Goal: Information Seeking & Learning: Learn about a topic

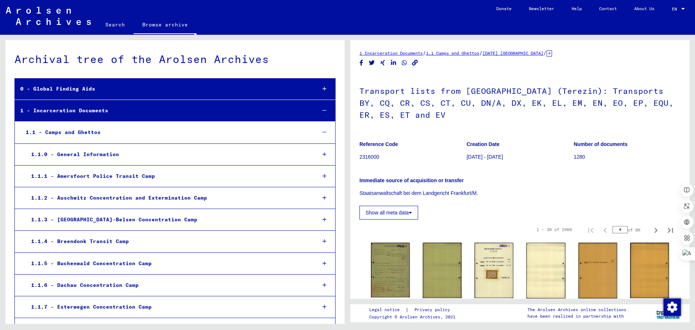
scroll to position [2416, 0]
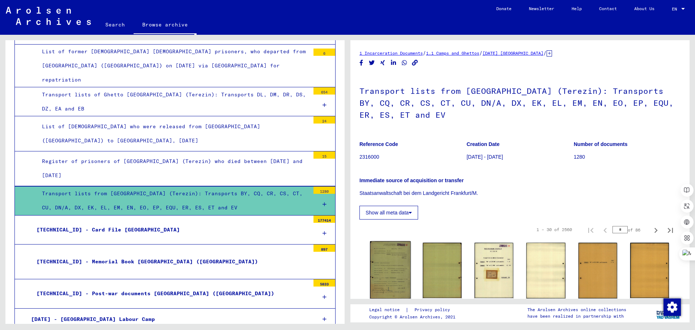
click at [398, 275] on img at bounding box center [390, 270] width 41 height 58
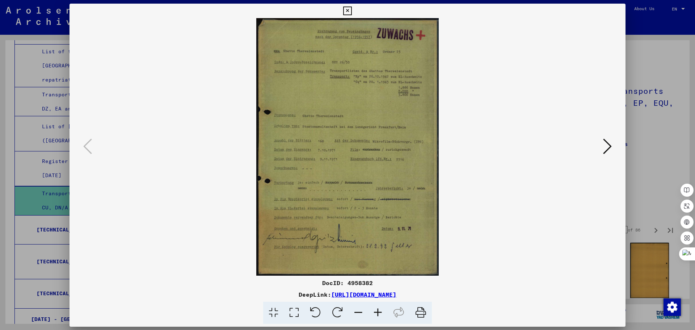
click at [398, 275] on img at bounding box center [347, 146] width 506 height 257
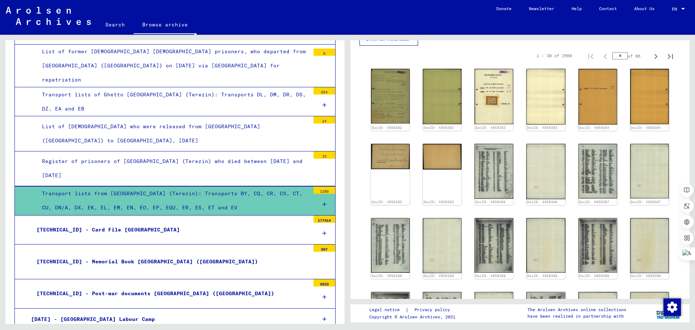
scroll to position [181, 0]
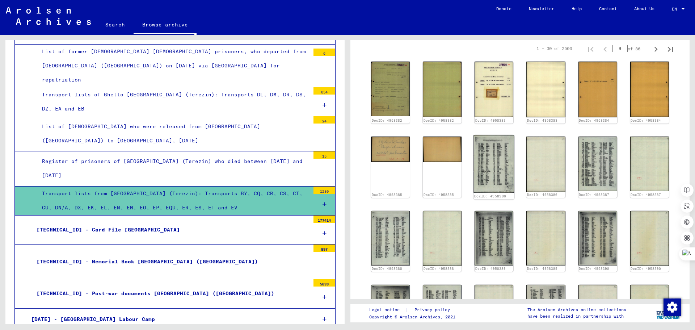
click at [495, 174] on img at bounding box center [494, 164] width 41 height 58
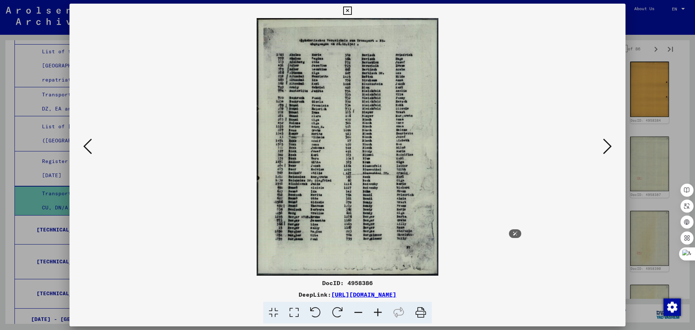
drag, startPoint x: 350, startPoint y: 186, endPoint x: 309, endPoint y: 234, distance: 63.7
click at [309, 234] on img at bounding box center [347, 146] width 506 height 257
click at [381, 311] on icon at bounding box center [378, 312] width 20 height 22
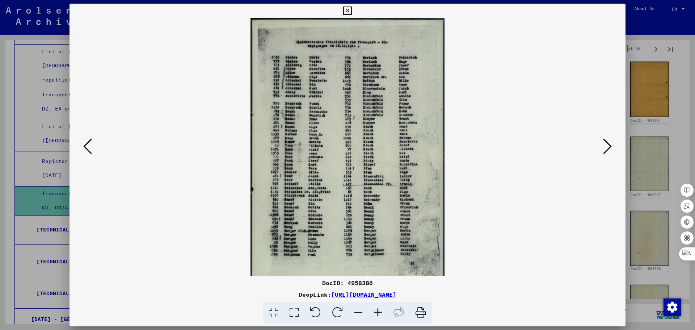
click at [381, 311] on icon at bounding box center [378, 312] width 20 height 22
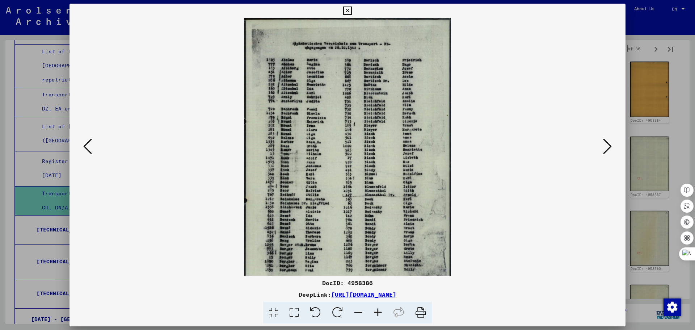
click at [380, 309] on icon at bounding box center [378, 312] width 20 height 22
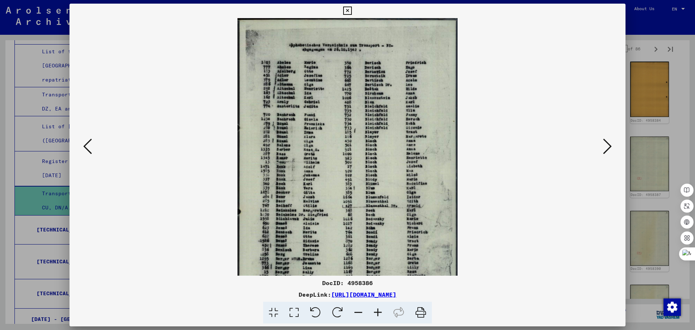
click at [380, 308] on icon at bounding box center [378, 312] width 20 height 22
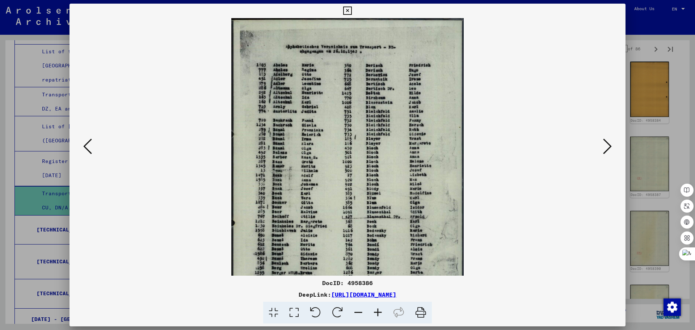
click at [380, 308] on icon at bounding box center [378, 312] width 20 height 22
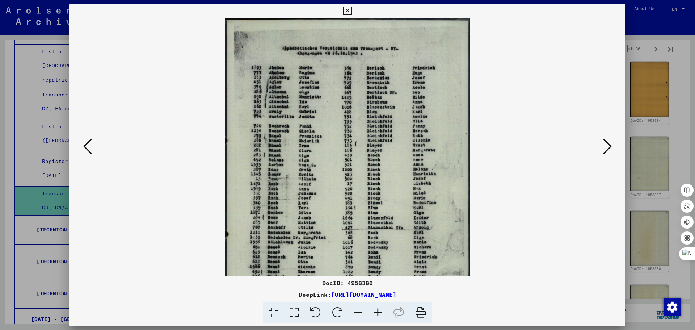
click at [380, 308] on icon at bounding box center [378, 312] width 20 height 22
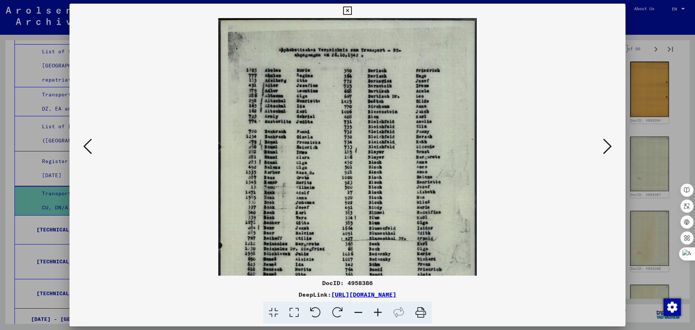
click at [380, 308] on icon at bounding box center [378, 312] width 20 height 22
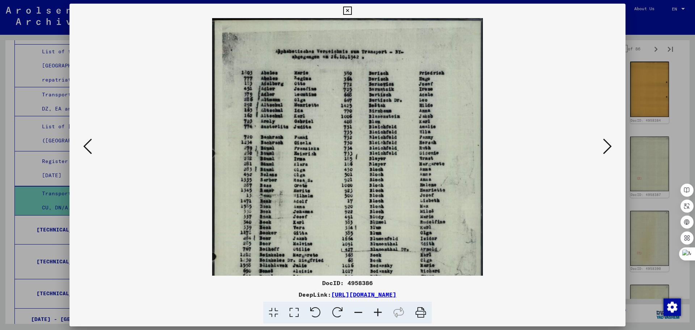
click at [380, 308] on icon at bounding box center [378, 312] width 20 height 22
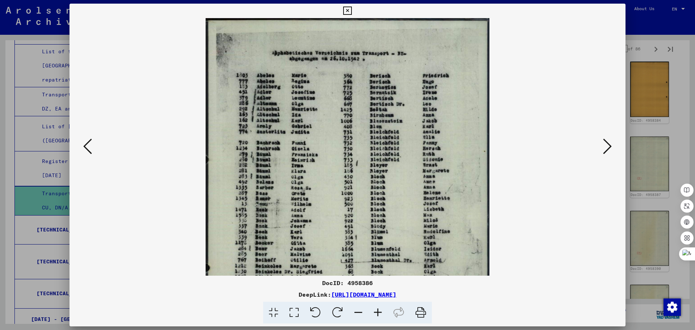
click at [380, 307] on icon at bounding box center [378, 312] width 20 height 22
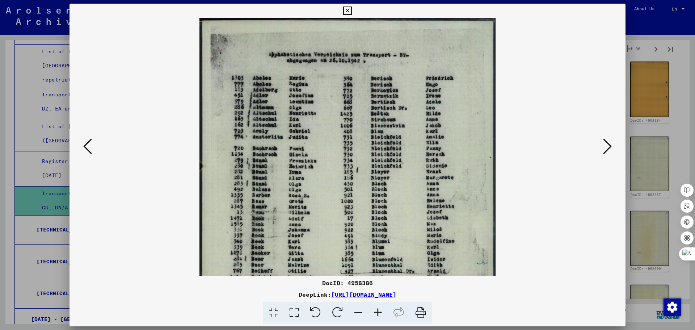
click at [380, 307] on icon at bounding box center [378, 312] width 20 height 22
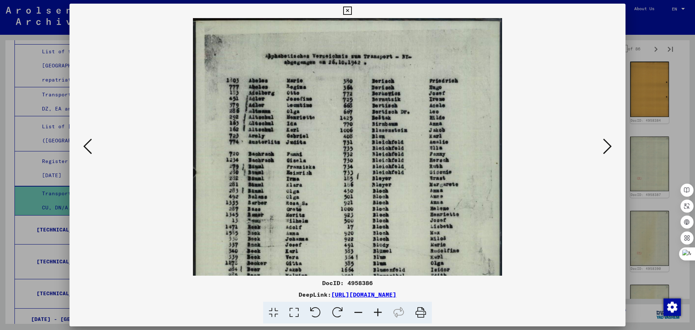
click at [380, 307] on icon at bounding box center [378, 312] width 20 height 22
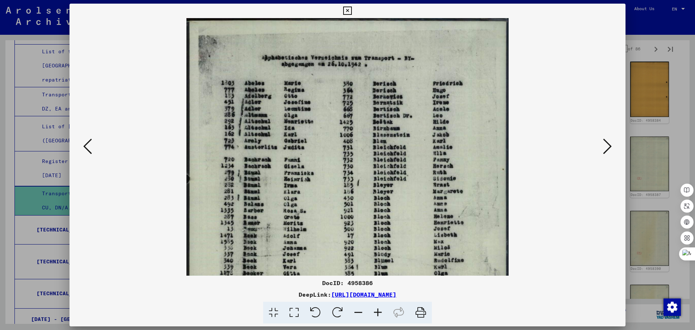
click at [380, 307] on icon at bounding box center [378, 312] width 20 height 22
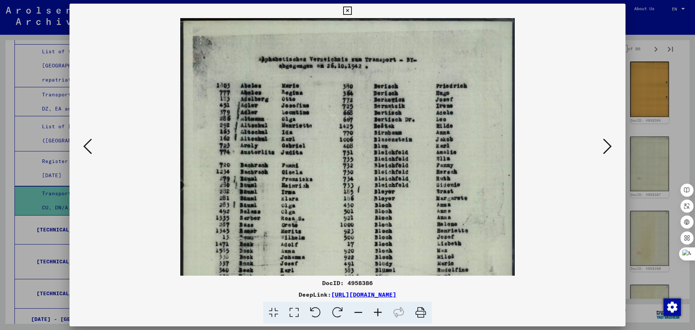
click at [380, 307] on icon at bounding box center [378, 312] width 20 height 22
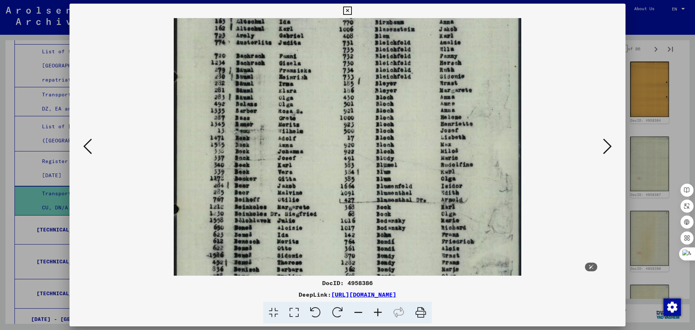
drag, startPoint x: 341, startPoint y: 203, endPoint x: 329, endPoint y: 99, distance: 104.2
click at [330, 102] on img at bounding box center [347, 149] width 347 height 492
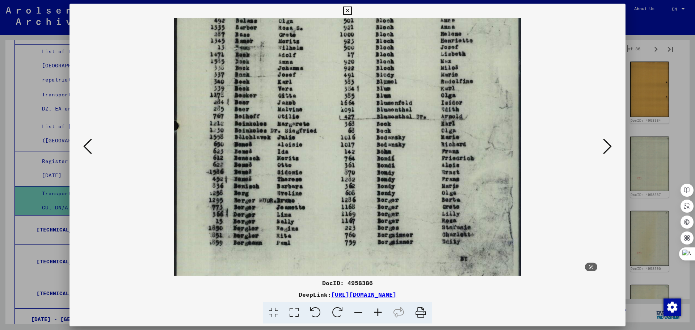
drag, startPoint x: 336, startPoint y: 196, endPoint x: 338, endPoint y: 126, distance: 70.6
click at [338, 132] on img at bounding box center [347, 66] width 347 height 492
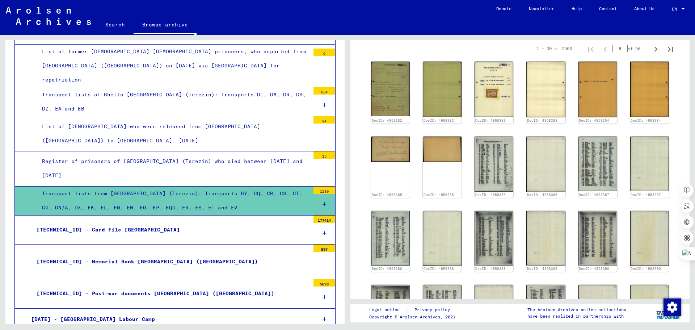
click at [136, 222] on div "[TECHNICAL_ID] - Card File [GEOGRAPHIC_DATA]" at bounding box center [170, 229] width 279 height 14
